Goal: Check status: Check status

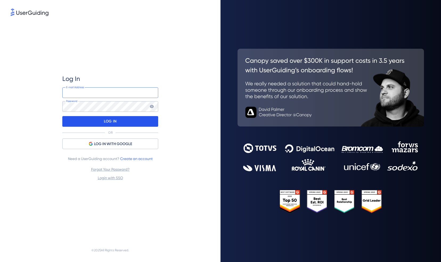
type input "[PERSON_NAME][EMAIL_ADDRESS][PERSON_NAME][DOMAIN_NAME]"
click at [112, 123] on p "LOG IN" at bounding box center [110, 121] width 13 height 9
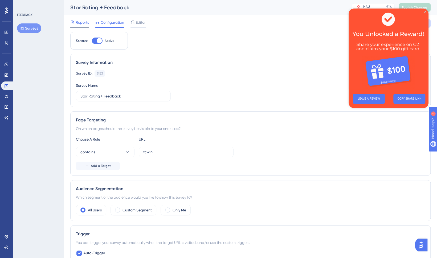
click at [82, 22] on span "Reports" at bounding box center [82, 22] width 13 height 6
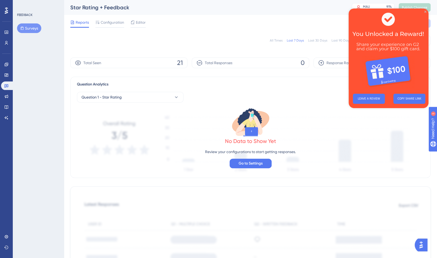
click at [426, 11] on icon "Close Preview" at bounding box center [426, 12] width 2 height 2
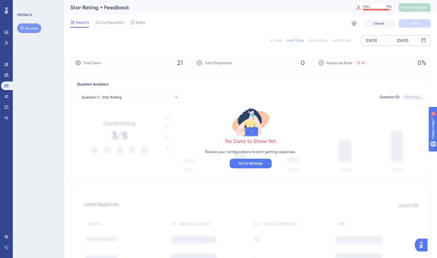
click at [377, 41] on div "[DATE]" at bounding box center [371, 40] width 11 height 6
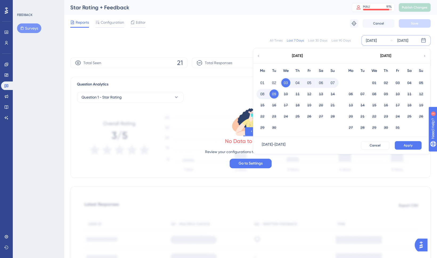
click at [259, 55] on icon at bounding box center [259, 56] width 4 height 5
click at [272, 82] on button "01" at bounding box center [274, 82] width 9 height 9
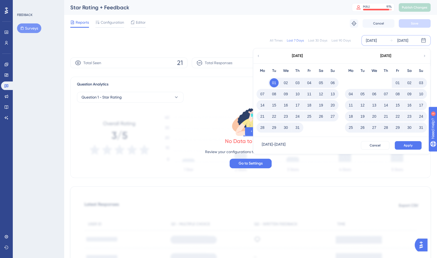
click at [299, 130] on button "31" at bounding box center [297, 127] width 9 height 9
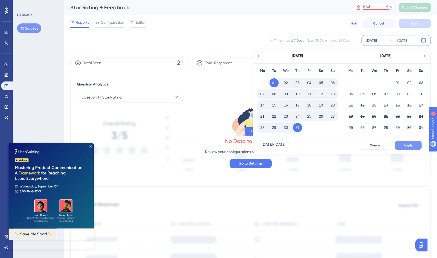
click at [402, 146] on button "Apply" at bounding box center [408, 145] width 27 height 9
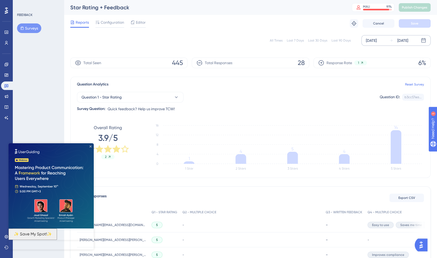
click at [91, 147] on icon "Close Preview" at bounding box center [91, 147] width 2 height 2
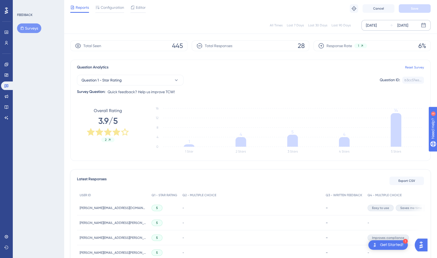
scroll to position [15, 0]
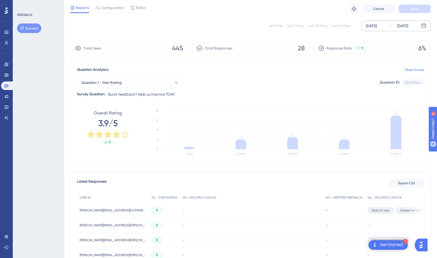
click at [377, 25] on div "[DATE]" at bounding box center [371, 26] width 11 height 6
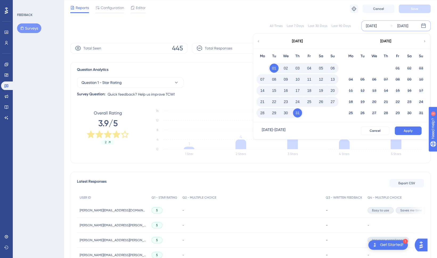
click at [276, 67] on button "01" at bounding box center [274, 68] width 9 height 9
click at [295, 115] on button "31" at bounding box center [297, 112] width 9 height 9
click at [376, 129] on span "Cancel" at bounding box center [375, 131] width 11 height 4
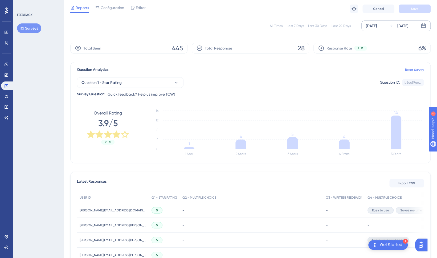
click at [424, 28] on icon at bounding box center [423, 25] width 5 height 5
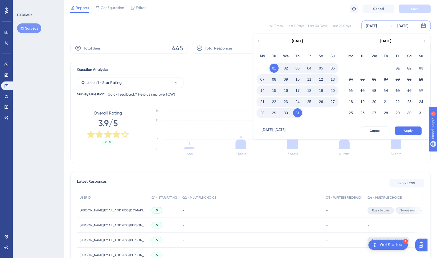
click at [286, 130] on div "[DATE] - [DATE]" at bounding box center [274, 131] width 24 height 9
click at [280, 25] on div "All Times" at bounding box center [276, 26] width 13 height 4
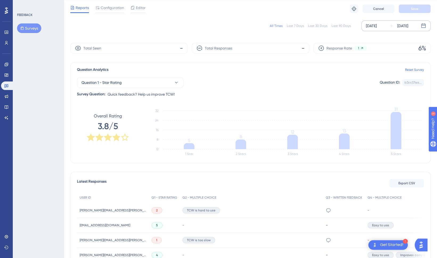
click at [372, 24] on div "[DATE]" at bounding box center [371, 26] width 11 height 6
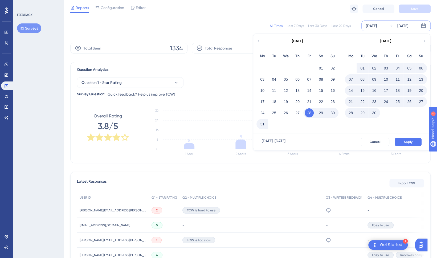
click at [424, 41] on icon at bounding box center [425, 41] width 4 height 5
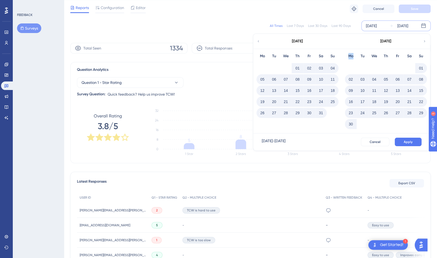
click at [424, 41] on icon at bounding box center [425, 41] width 4 height 5
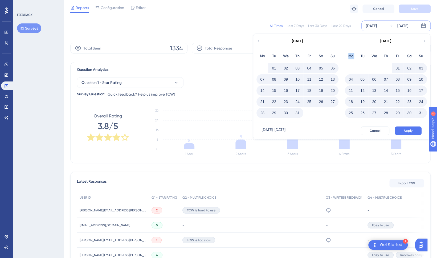
click at [424, 41] on icon at bounding box center [425, 41] width 4 height 5
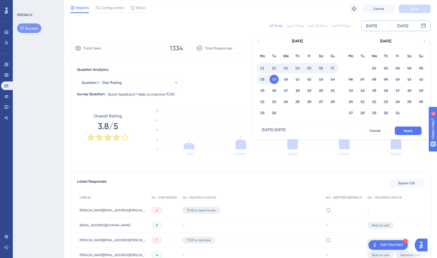
click at [258, 41] on icon at bounding box center [259, 41] width 4 height 5
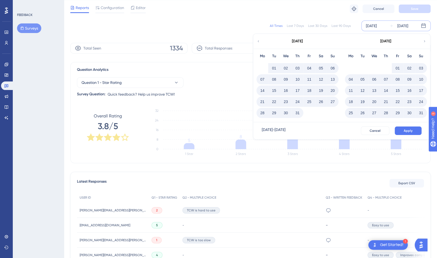
click at [276, 67] on button "01" at bounding box center [274, 68] width 9 height 9
click at [273, 68] on button "01" at bounding box center [274, 68] width 9 height 9
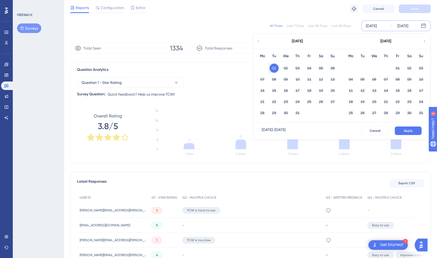
click at [283, 27] on div "All Times" at bounding box center [276, 26] width 13 height 4
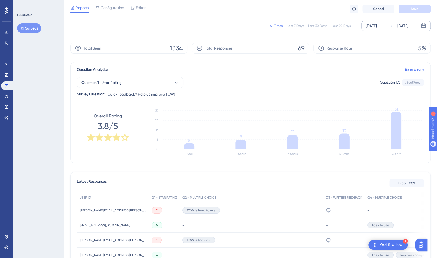
click at [377, 27] on div "[DATE]" at bounding box center [371, 26] width 11 height 6
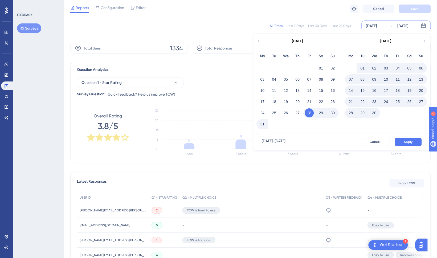
click at [426, 41] on icon at bounding box center [425, 41] width 4 height 5
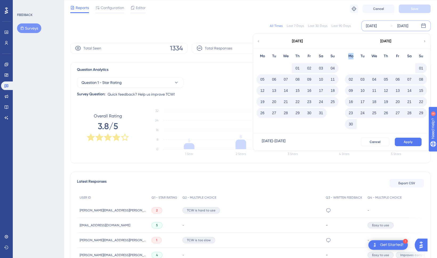
click at [426, 41] on icon at bounding box center [425, 41] width 4 height 5
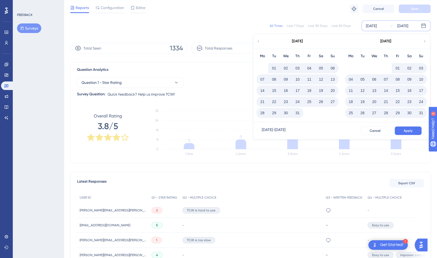
click at [397, 68] on button "01" at bounding box center [397, 68] width 9 height 9
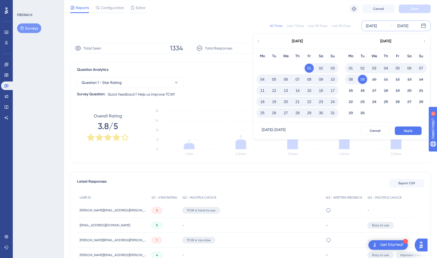
click at [334, 114] on button "31" at bounding box center [332, 112] width 9 height 9
click at [405, 131] on span "Apply" at bounding box center [408, 131] width 9 height 4
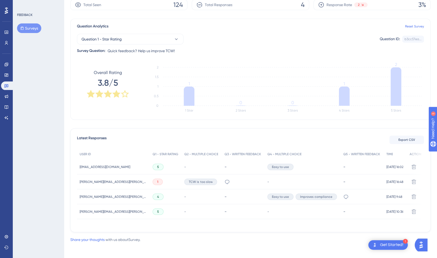
scroll to position [59, 0]
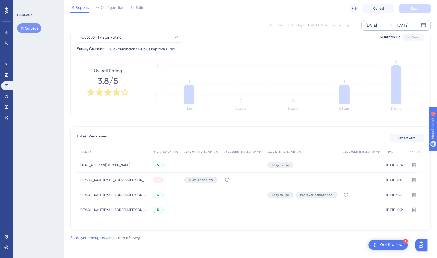
click at [279, 25] on div "All Times" at bounding box center [276, 25] width 13 height 4
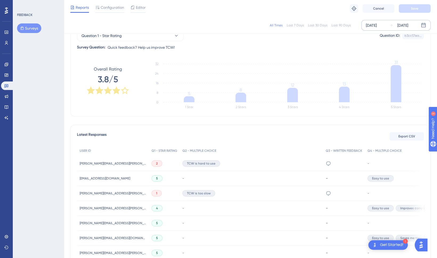
click at [377, 25] on div "[DATE]" at bounding box center [371, 25] width 11 height 6
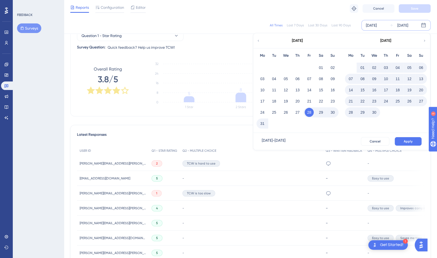
click at [425, 41] on icon at bounding box center [425, 40] width 4 height 5
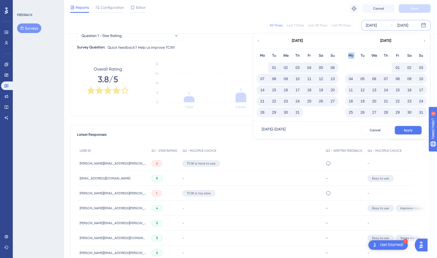
click at [425, 41] on icon at bounding box center [425, 40] width 4 height 5
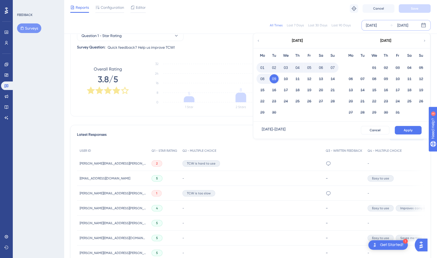
click at [261, 67] on button "01" at bounding box center [262, 67] width 9 height 9
click at [407, 130] on span "Apply" at bounding box center [408, 130] width 9 height 4
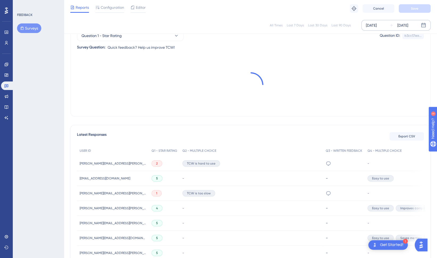
scroll to position [34, 0]
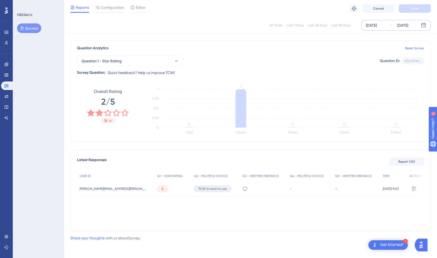
click at [280, 26] on div "All Times" at bounding box center [276, 25] width 13 height 4
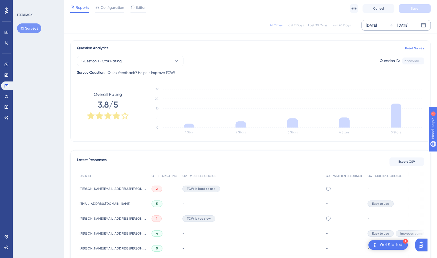
click at [377, 25] on div "[DATE]" at bounding box center [371, 25] width 11 height 6
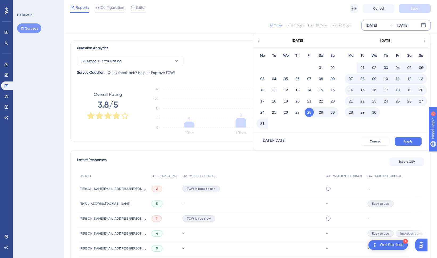
click at [425, 41] on icon at bounding box center [424, 41] width 1 height 2
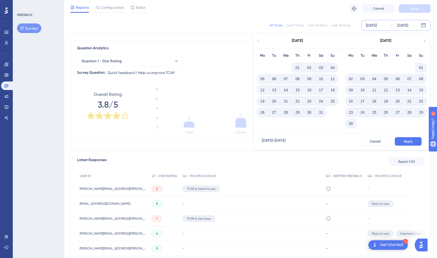
click at [425, 41] on icon at bounding box center [424, 41] width 1 height 2
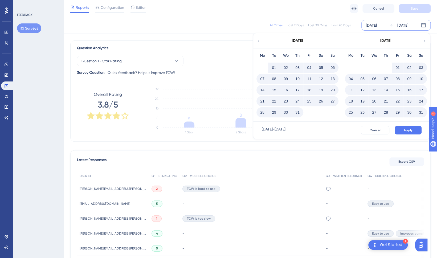
click at [261, 41] on div "[DATE]" at bounding box center [298, 40] width 88 height 15
click at [255, 41] on div "[DATE]" at bounding box center [298, 40] width 88 height 15
click at [258, 41] on icon at bounding box center [259, 40] width 4 height 5
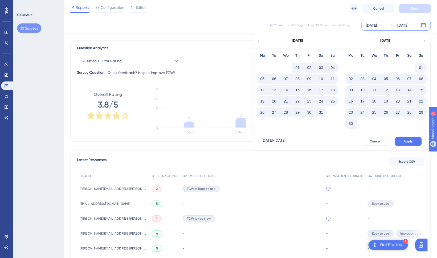
click at [422, 66] on button "01" at bounding box center [421, 67] width 9 height 9
click at [262, 127] on button "30" at bounding box center [262, 123] width 9 height 9
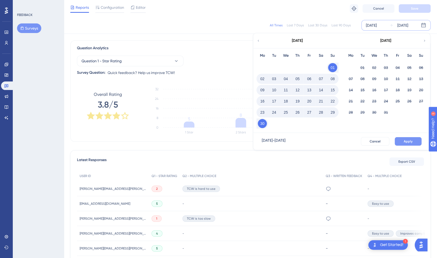
click at [412, 139] on span "Apply" at bounding box center [408, 141] width 9 height 4
